Goal: Information Seeking & Learning: Find specific page/section

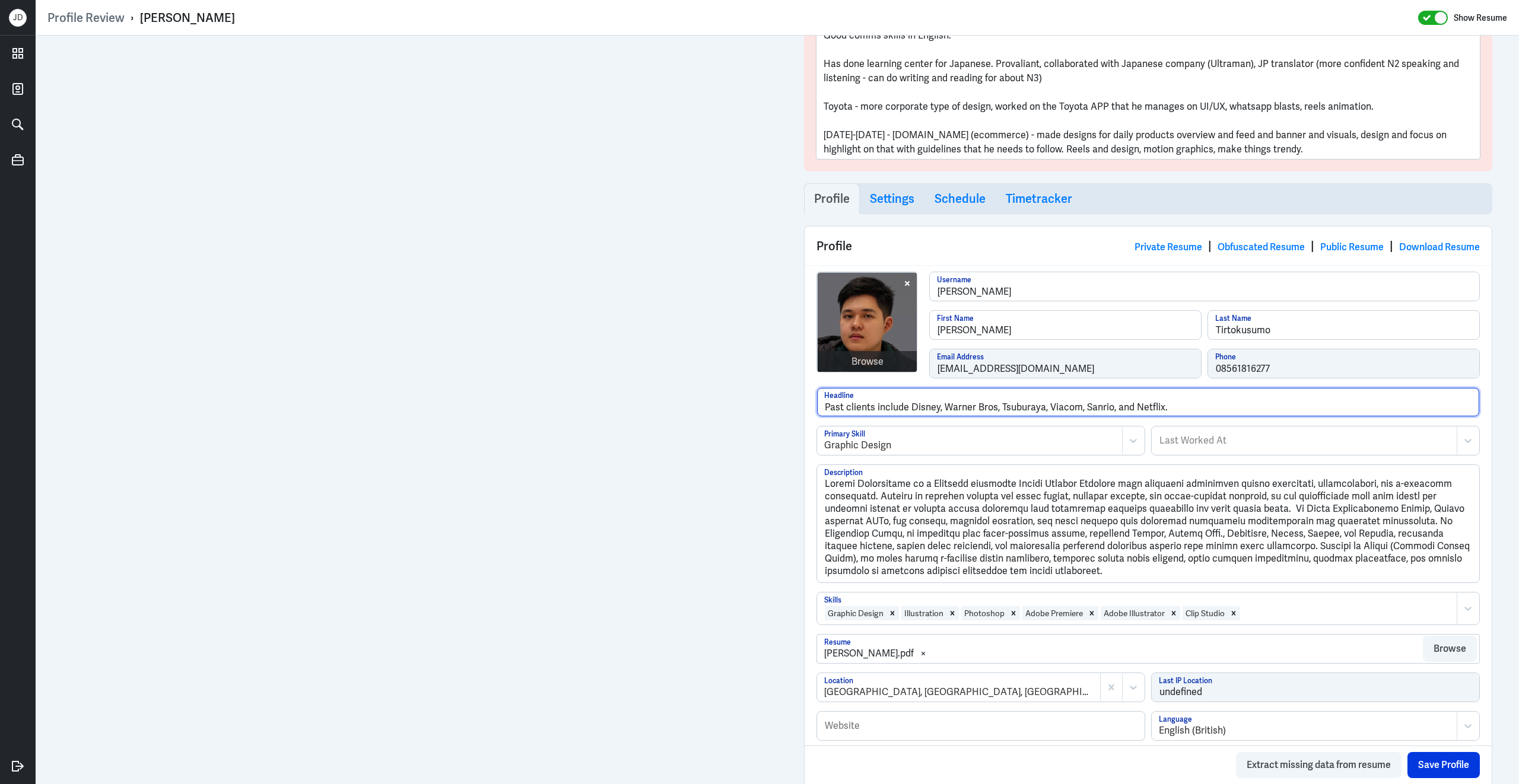
scroll to position [142, 0]
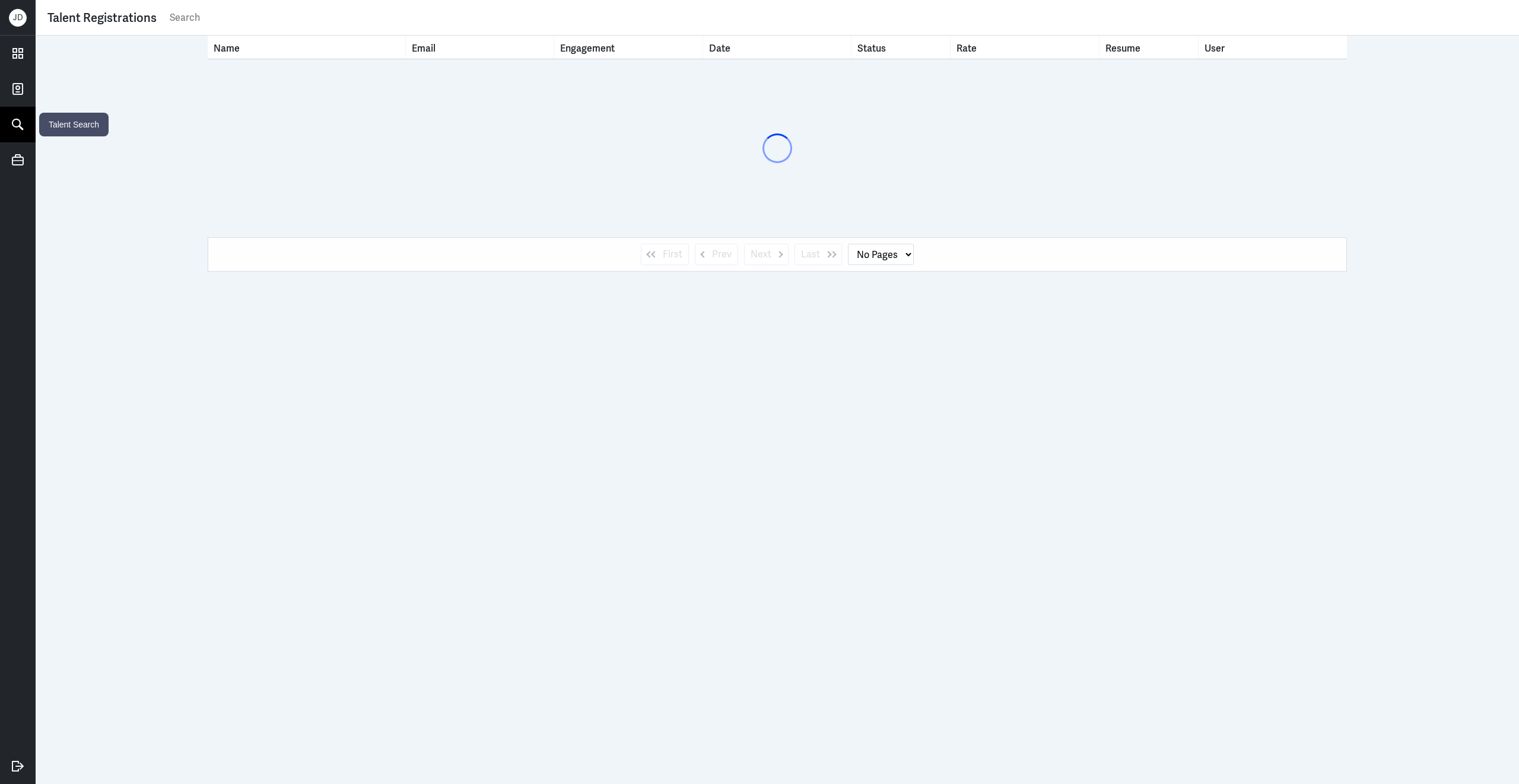
click at [21, 121] on icon at bounding box center [17, 125] width 17 height 17
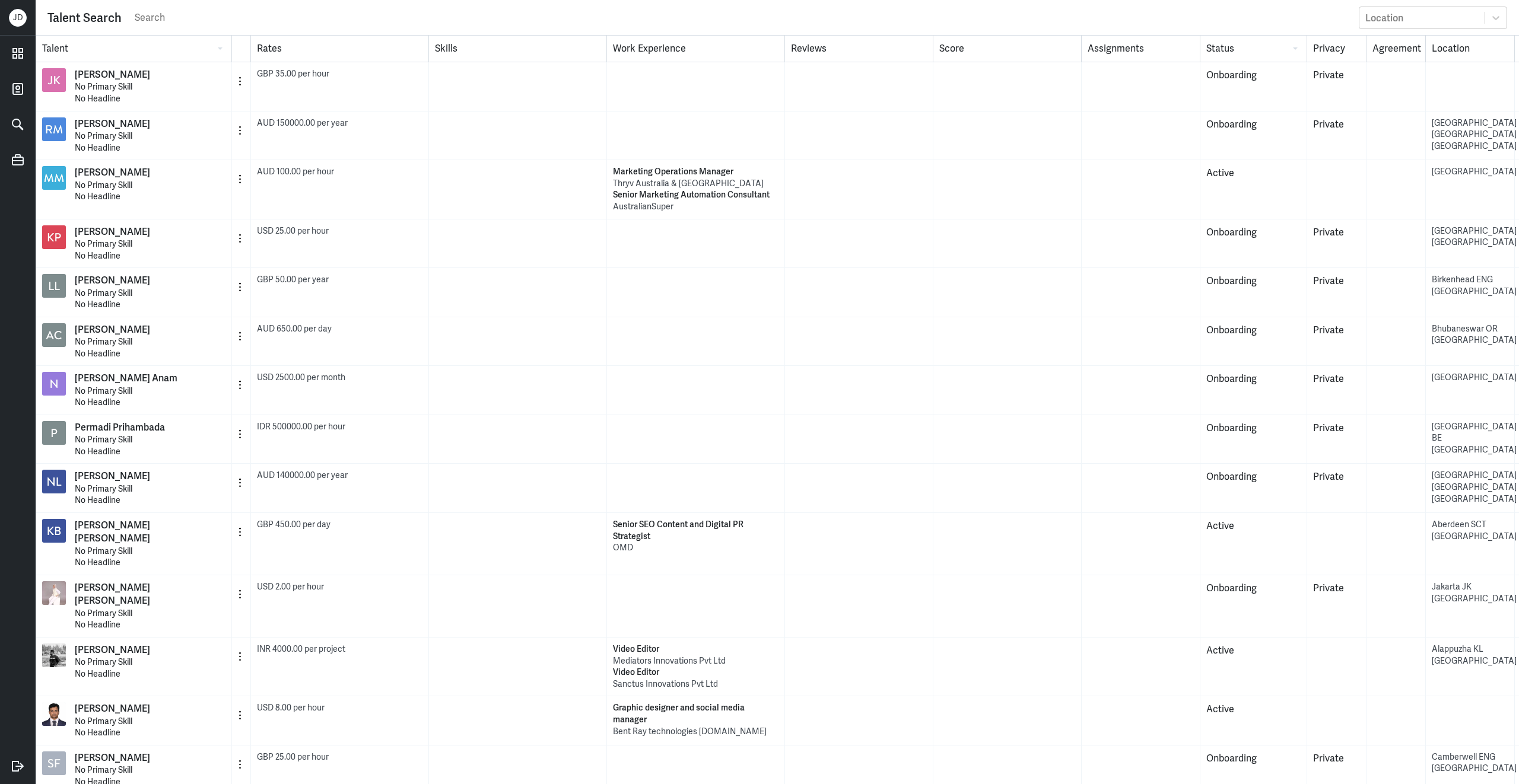
click at [378, 23] on input "text" at bounding box center [743, 17] width 1220 height 17
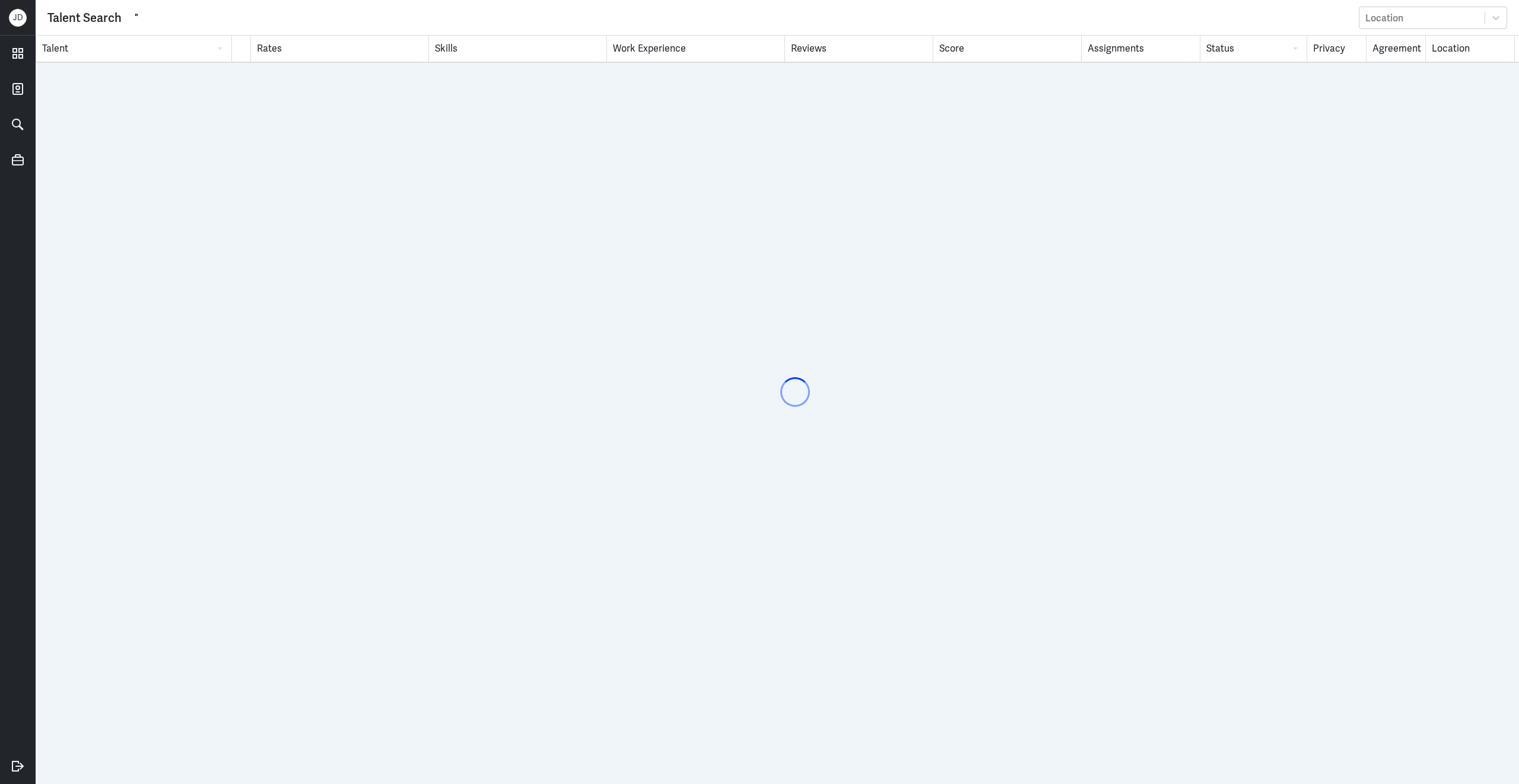
paste input "Search Data Analyst"
type input ""Search Data Analyst""
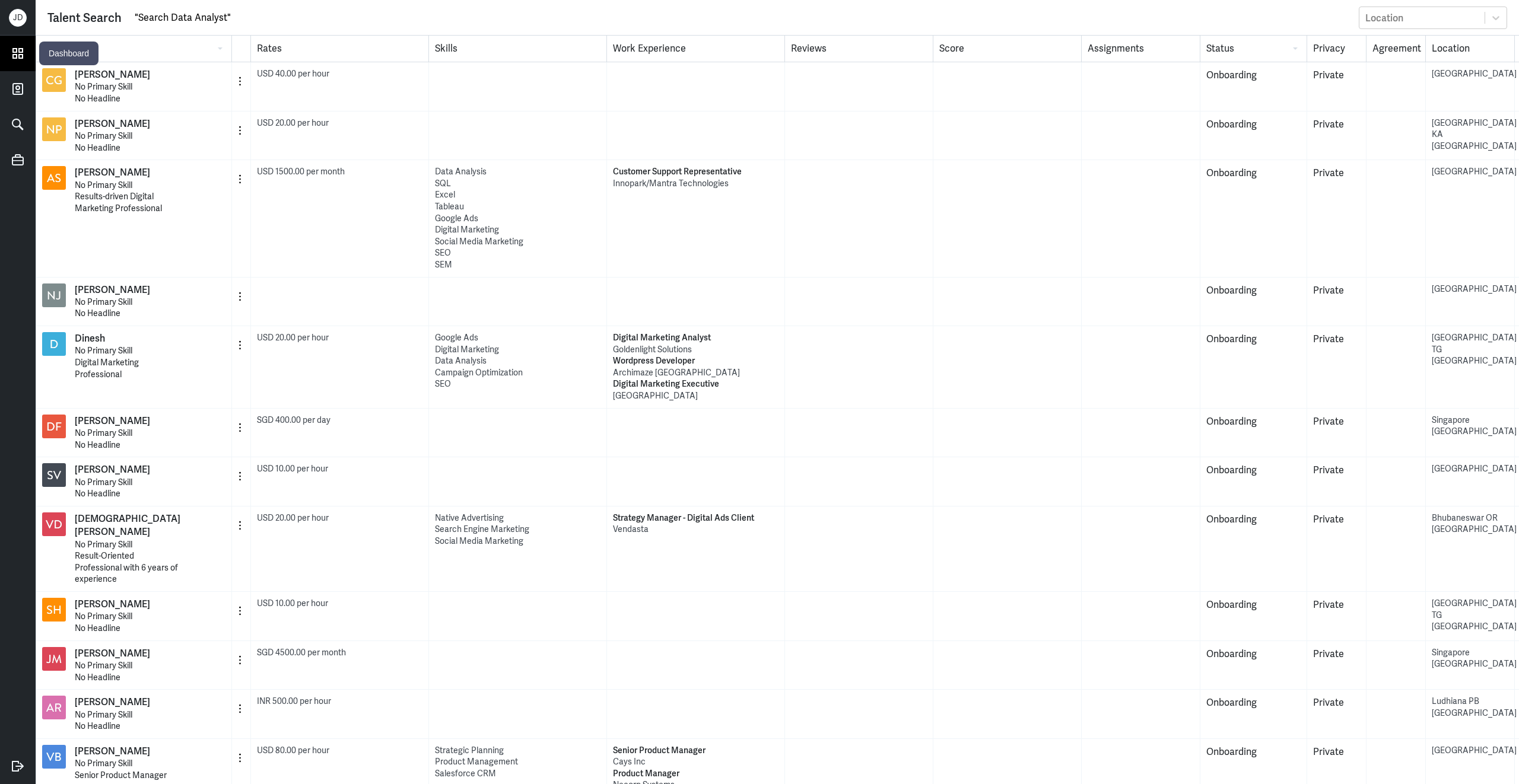
click at [24, 55] on icon at bounding box center [17, 53] width 17 height 17
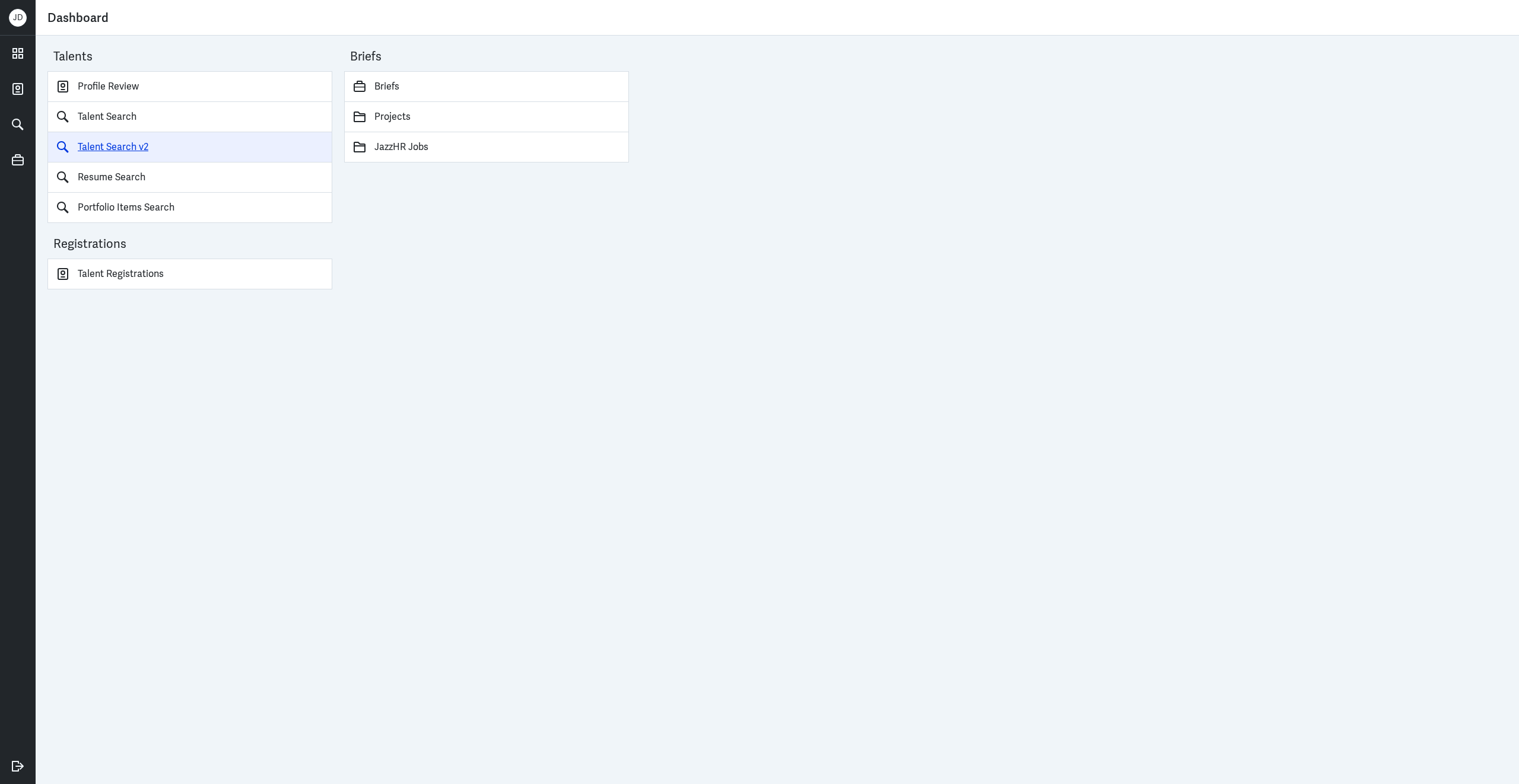
click at [133, 155] on link "Talent Search v2" at bounding box center [189, 147] width 285 height 31
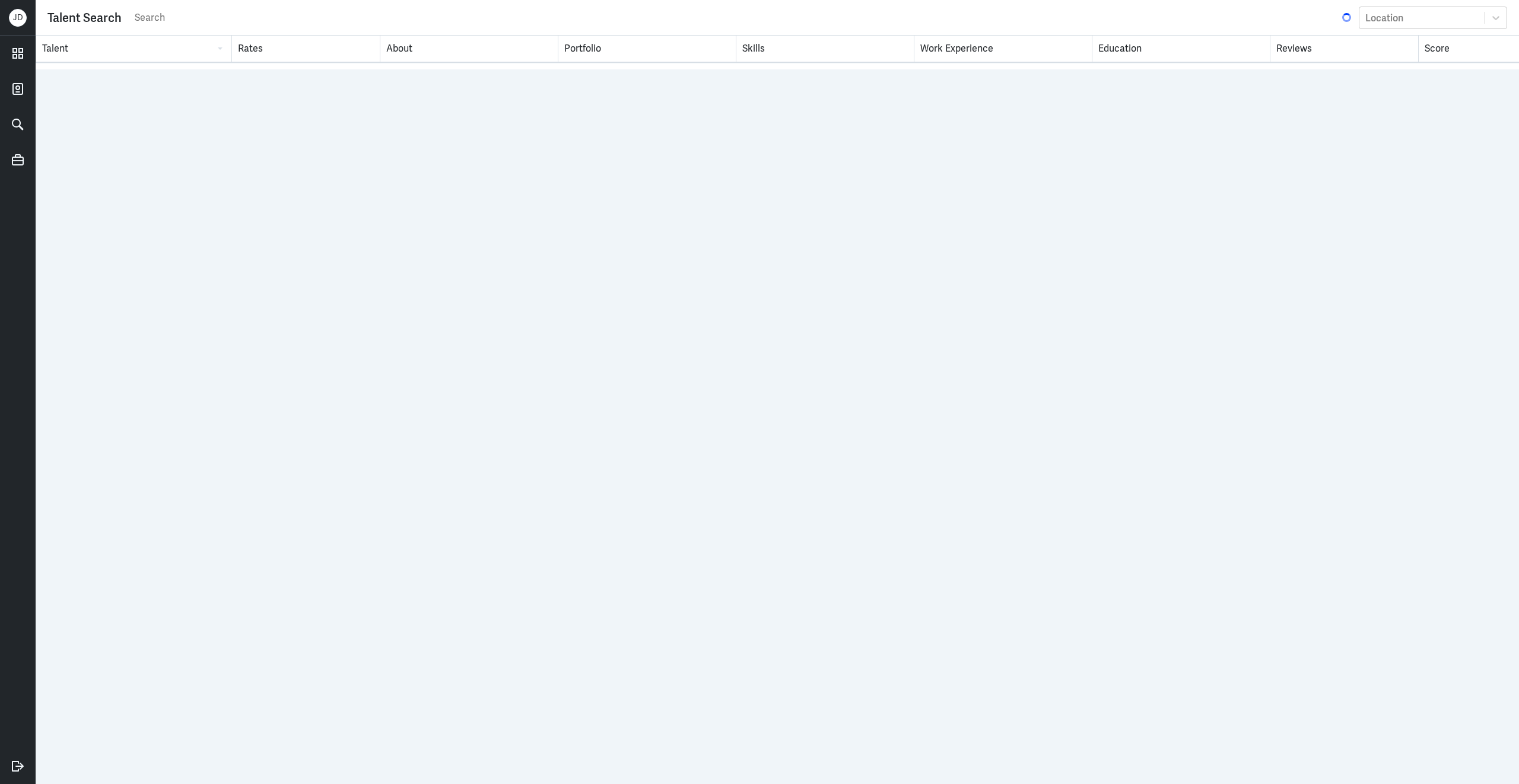
click at [226, 19] on input "search" at bounding box center [737, 17] width 1208 height 17
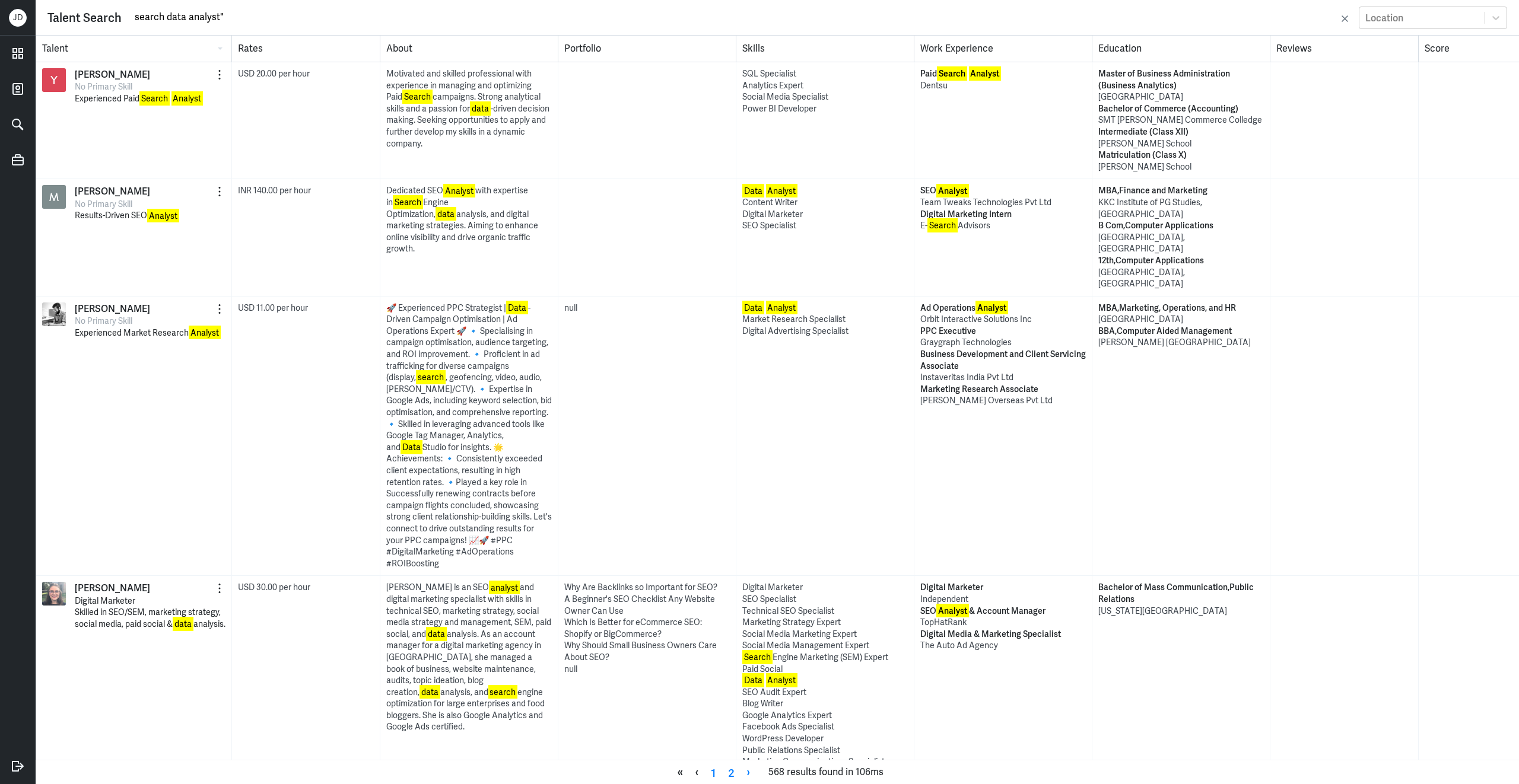
click at [133, 17] on input "search data analyst"" at bounding box center [736, 17] width 1204 height 17
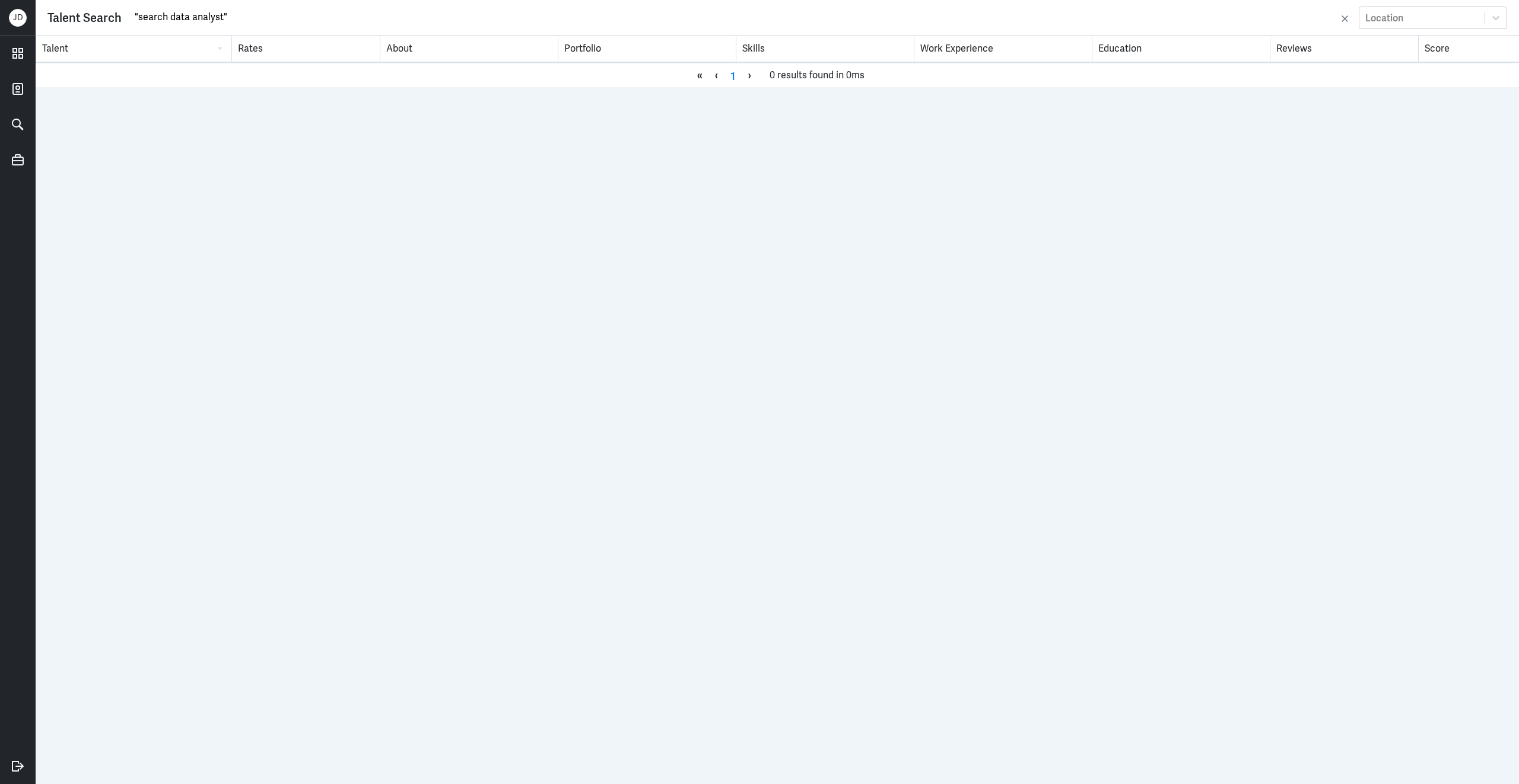
drag, startPoint x: 166, startPoint y: 18, endPoint x: 140, endPoint y: 18, distance: 26.0
click at [139, 19] on input ""search data analyst"" at bounding box center [736, 17] width 1204 height 17
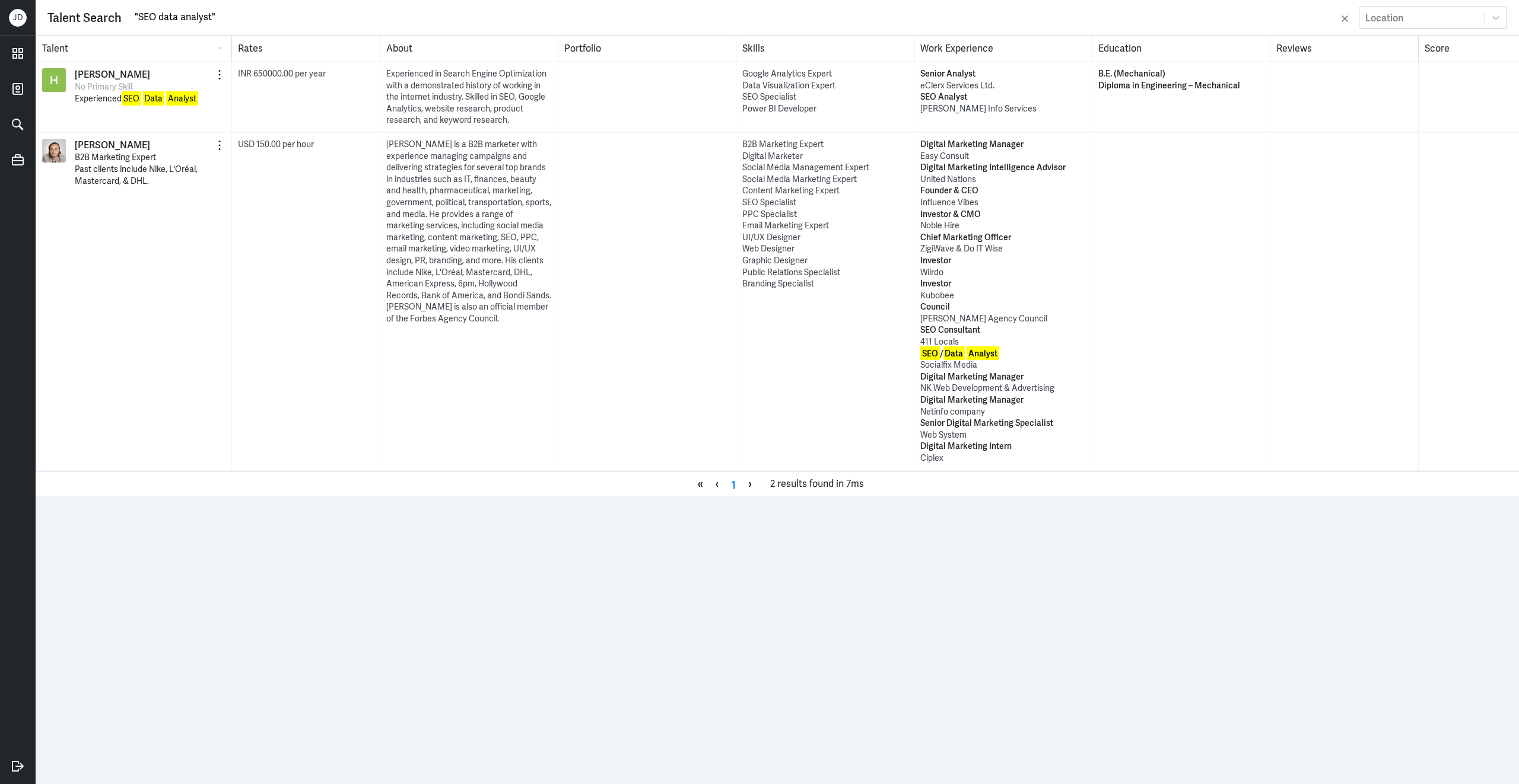
drag, startPoint x: 157, startPoint y: 19, endPoint x: 139, endPoint y: 17, distance: 18.1
click at [139, 17] on input ""SEO data analyst"" at bounding box center [736, 17] width 1204 height 17
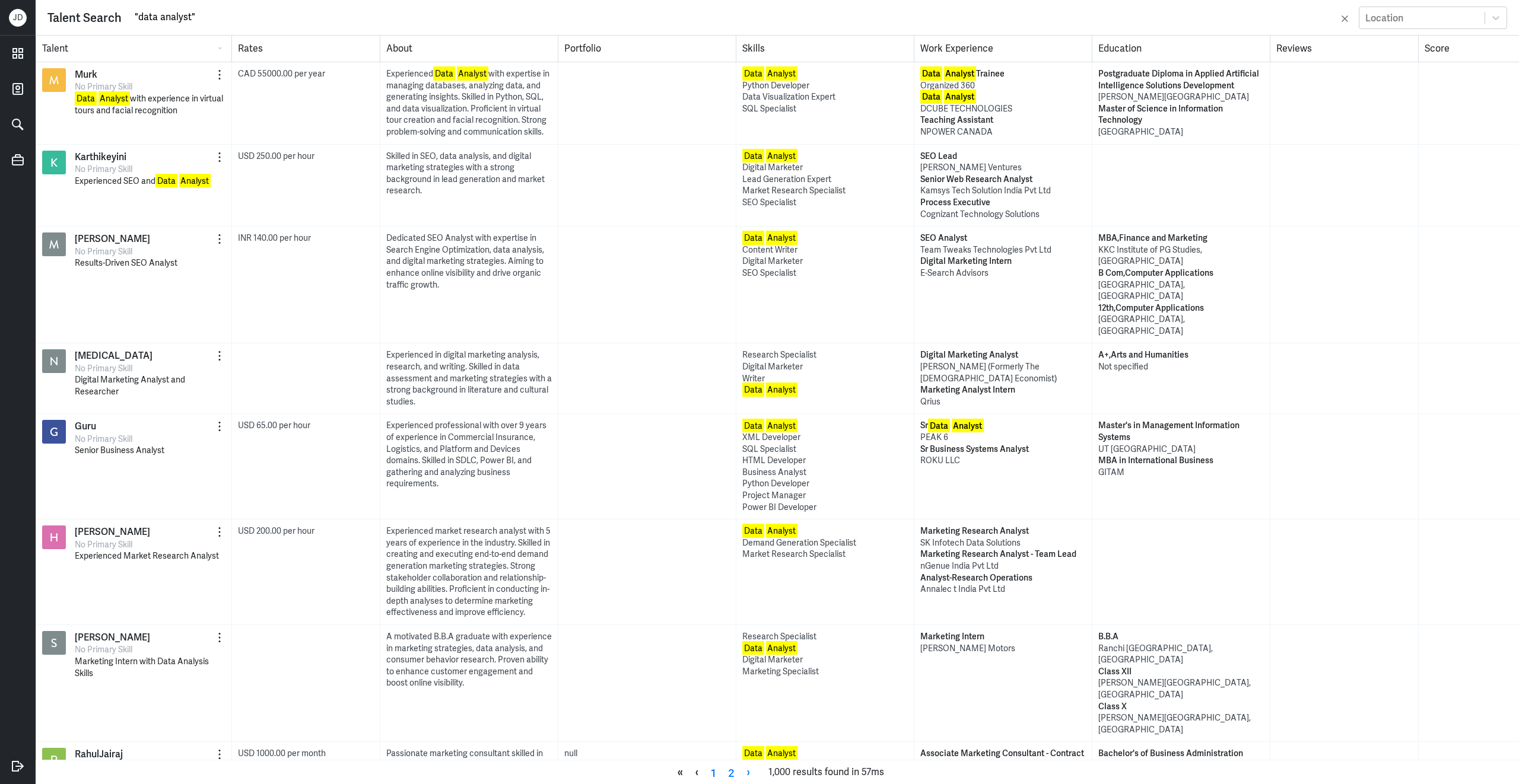
click at [133, 13] on input ""data analyst"" at bounding box center [736, 17] width 1204 height 17
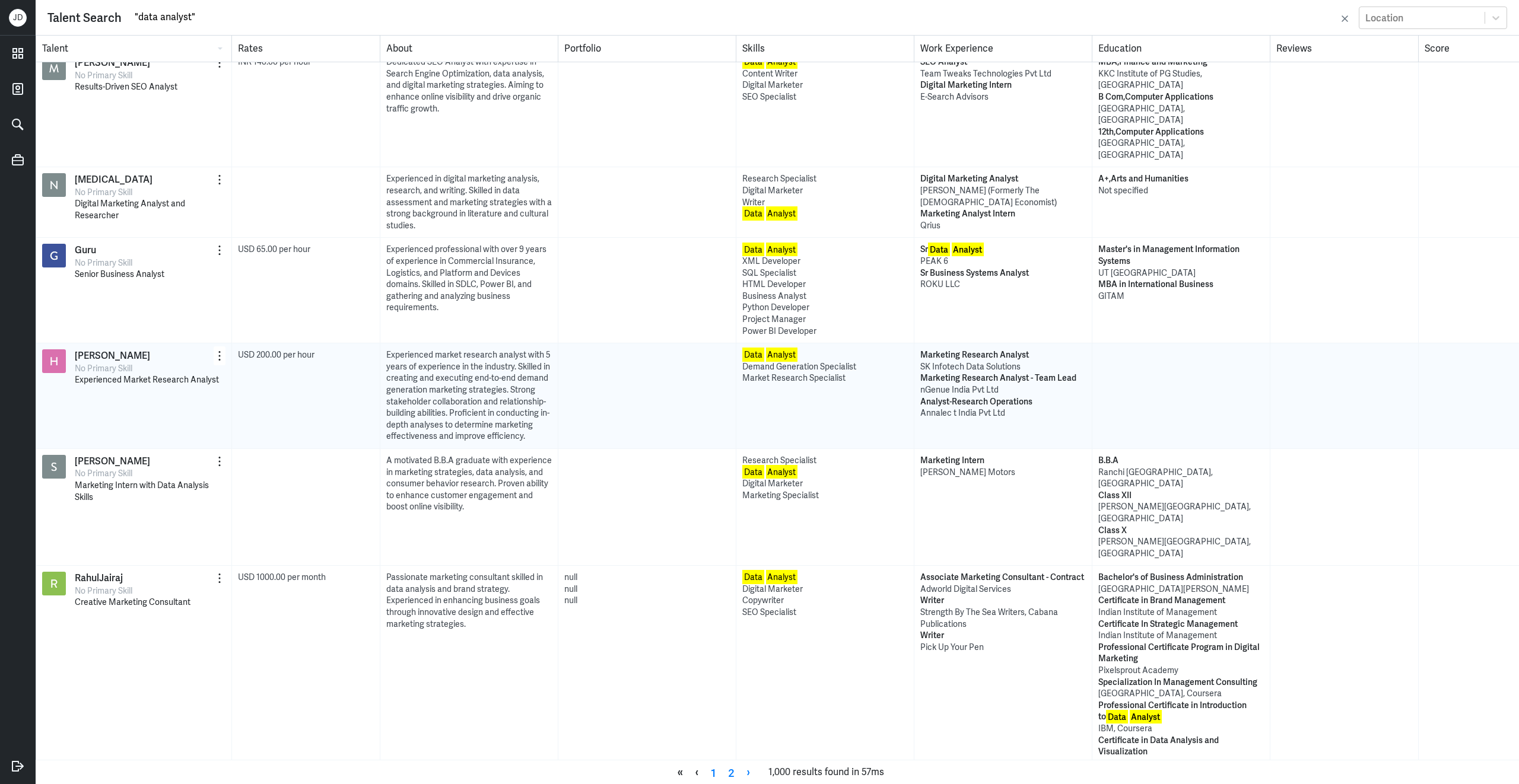
scroll to position [133, 0]
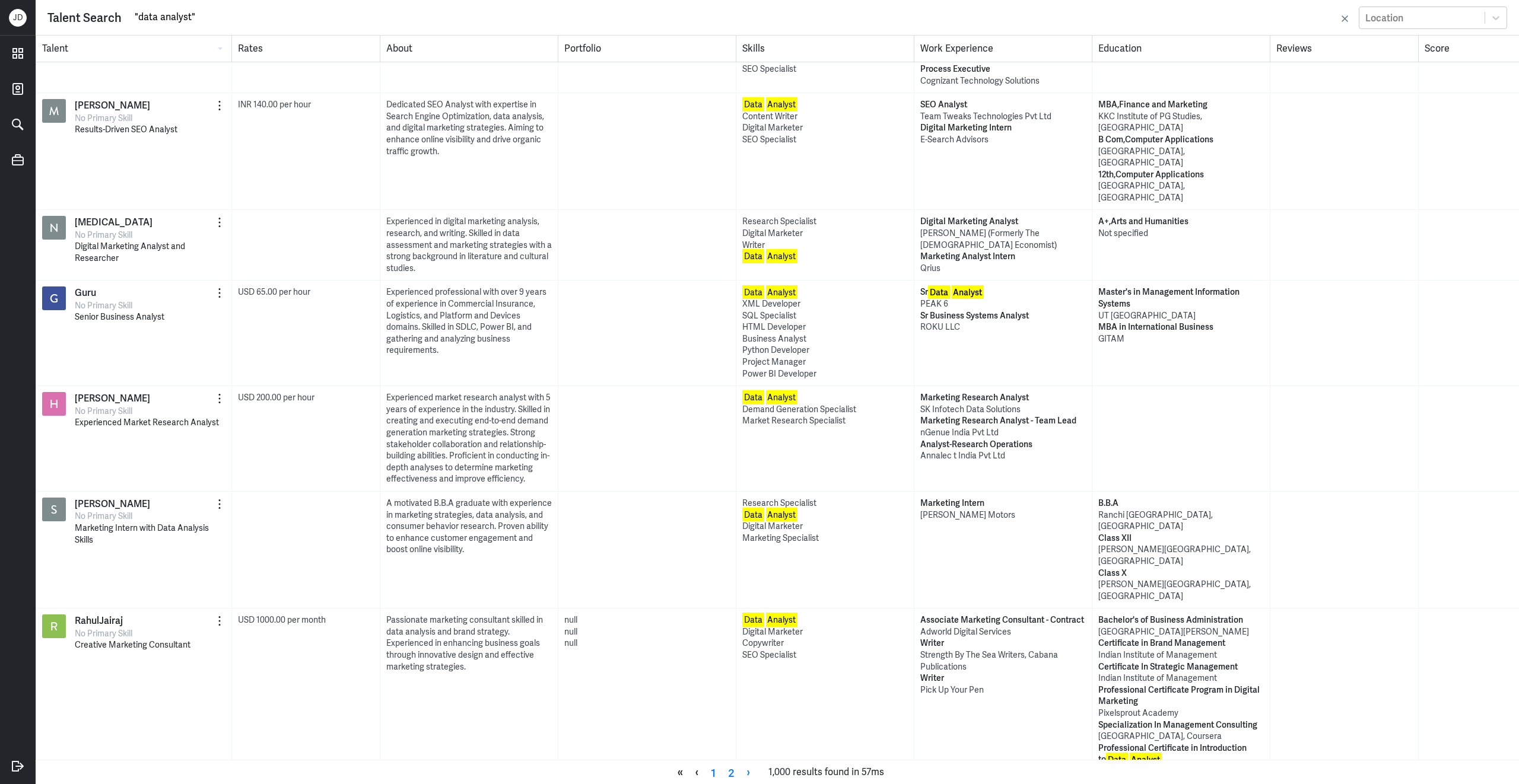
click at [227, 22] on input ""data analyst"" at bounding box center [736, 17] width 1204 height 17
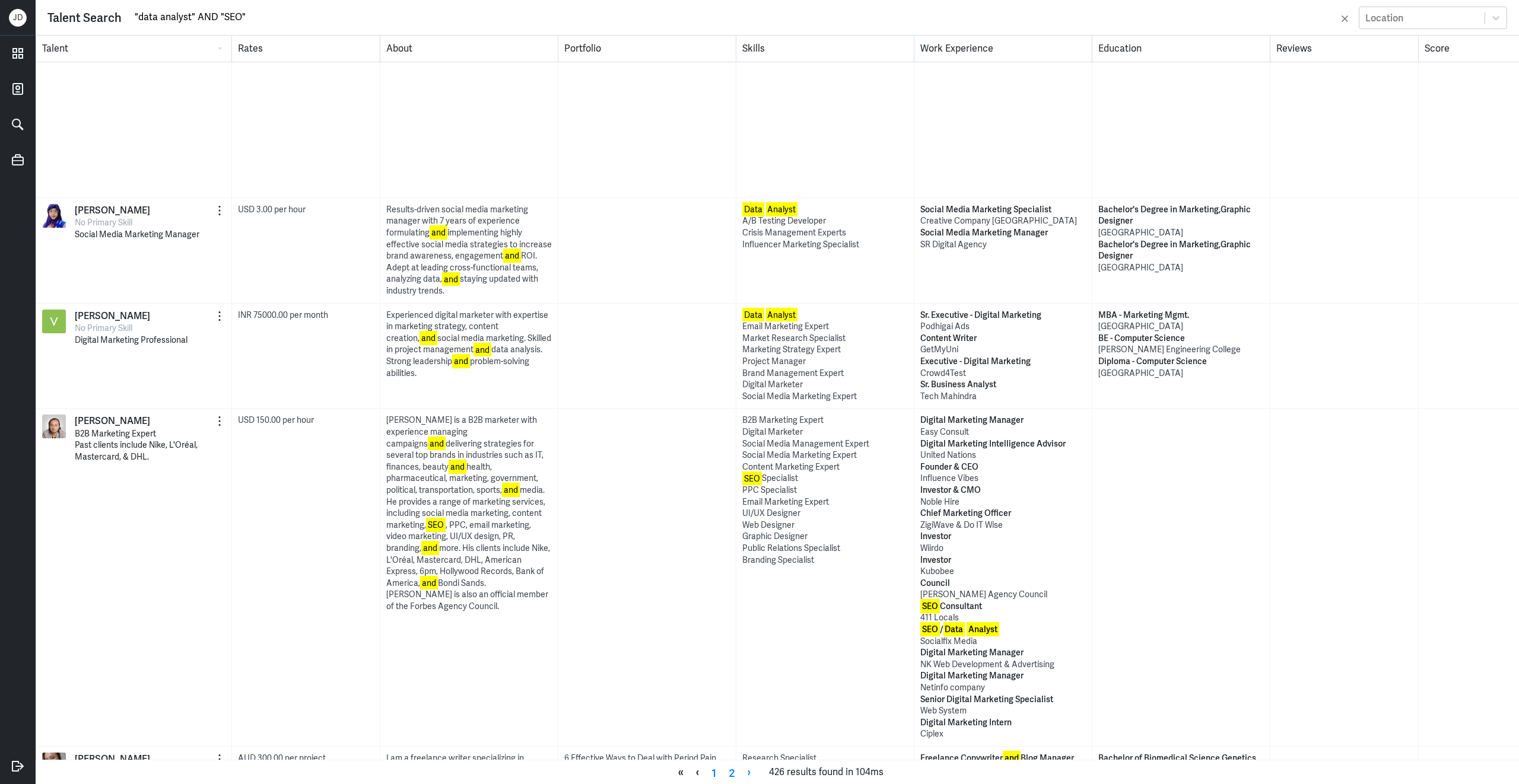
scroll to position [1830, 0]
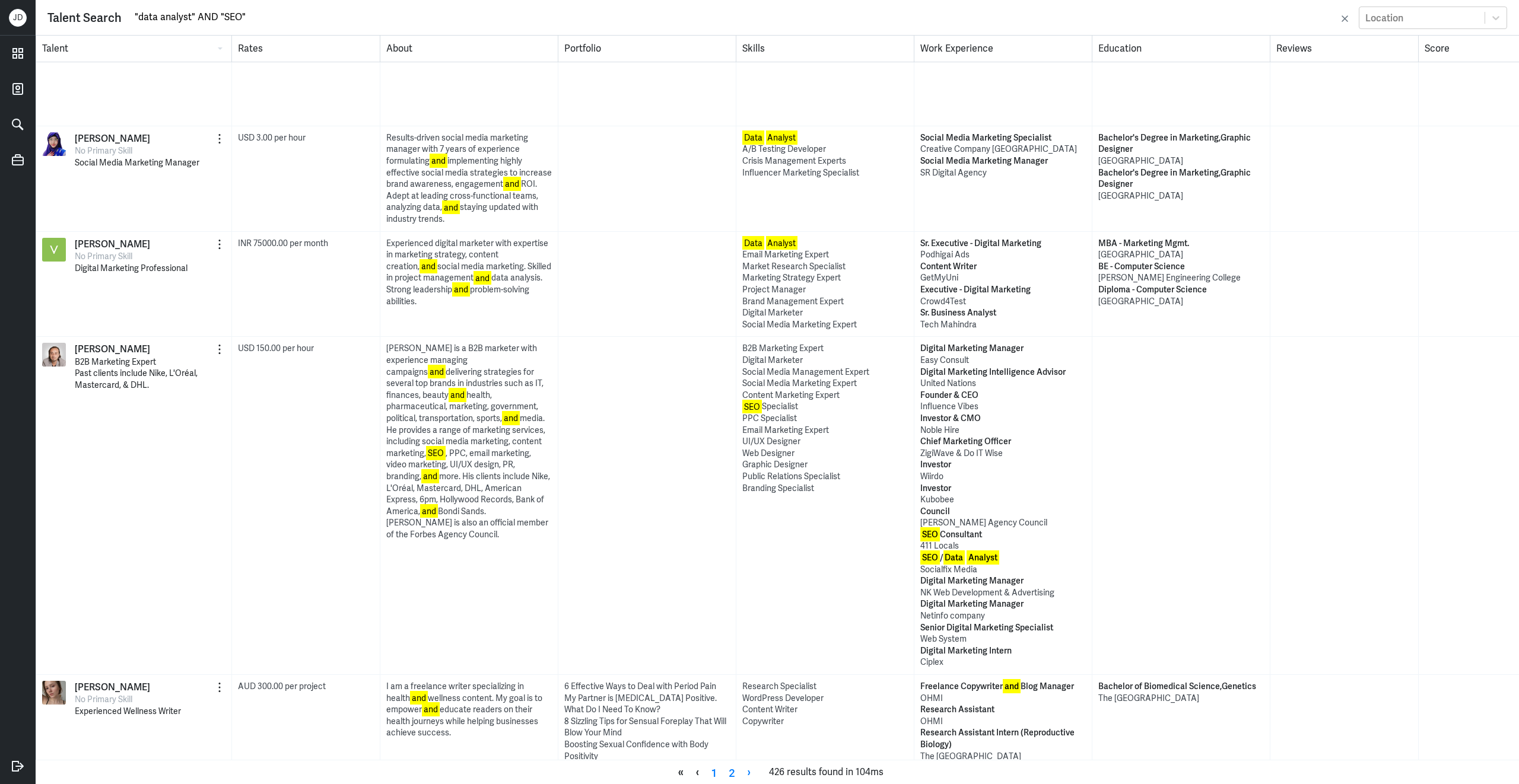
type input ""data analyst" AND "SEO""
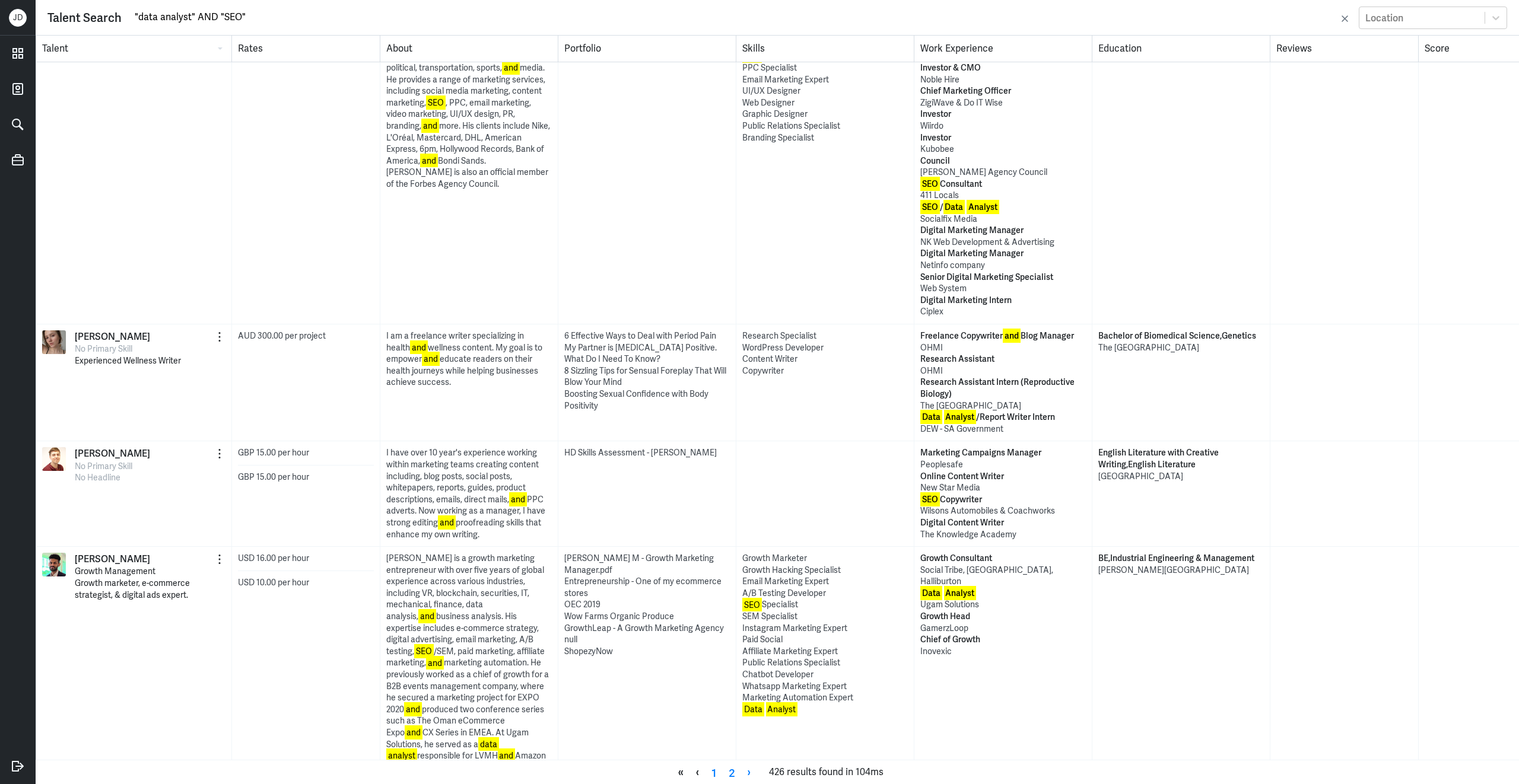
scroll to position [2163, 0]
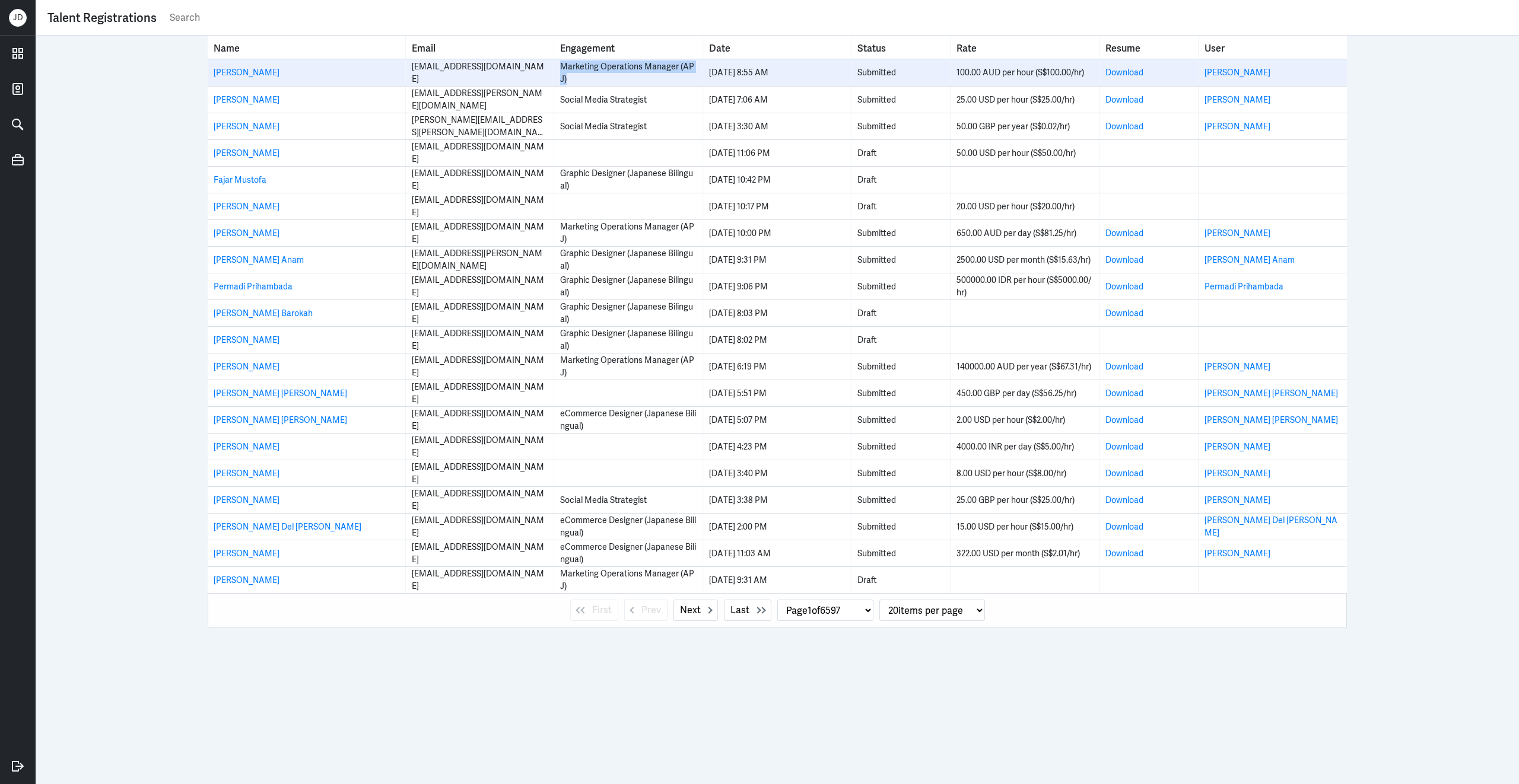
drag, startPoint x: 557, startPoint y: 65, endPoint x: 599, endPoint y: 84, distance: 46.1
click at [599, 84] on td "Marketing Operations Manager (APJ)" at bounding box center [628, 72] width 148 height 27
copy div "Marketing Operations Manager (APJ)"
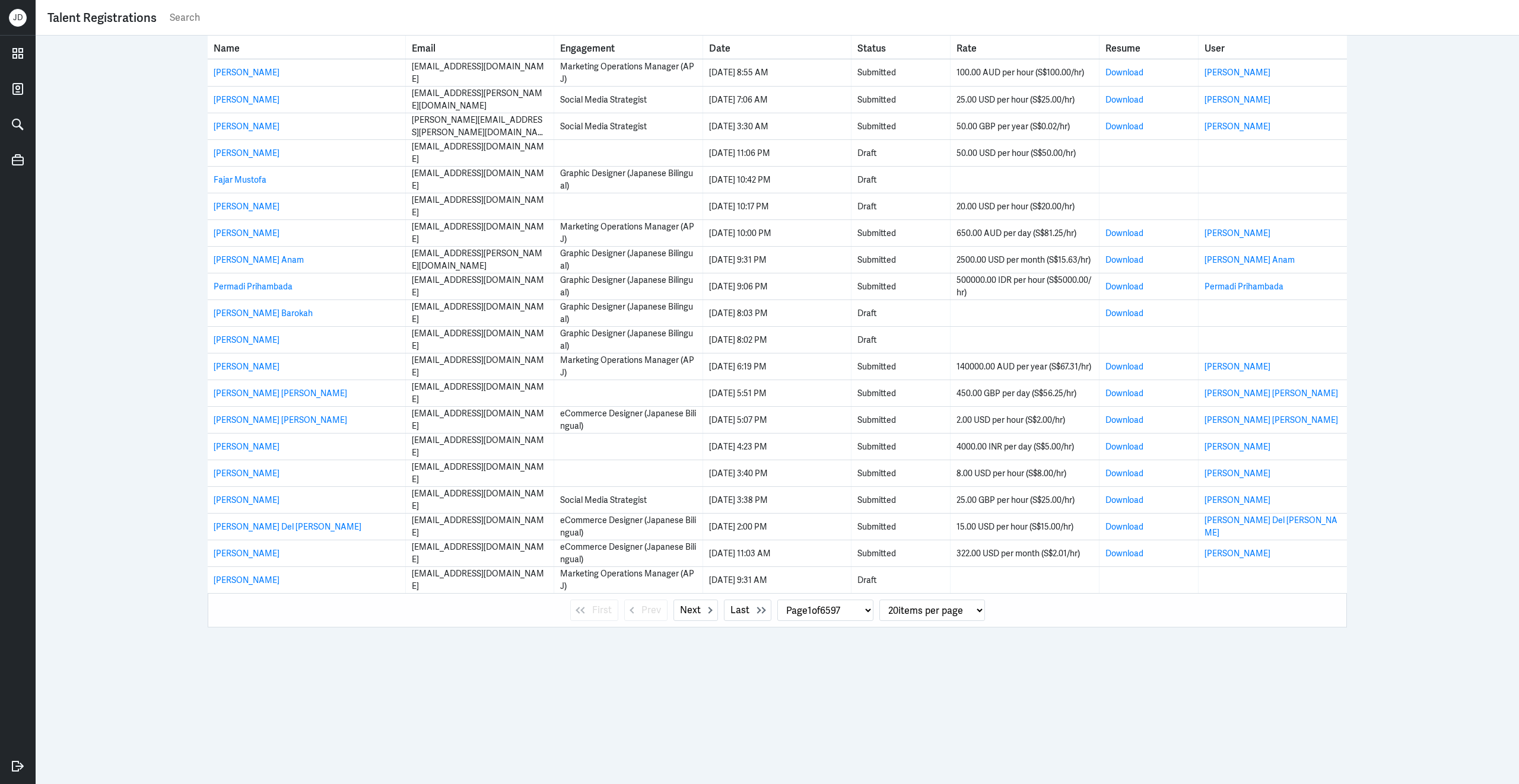
click at [544, 22] on input "text" at bounding box center [838, 17] width 1339 height 17
paste input "Marketing Operations Manager (APJ)"
type input "Marketing Operations Manager (APJ)"
